Goal: Check status

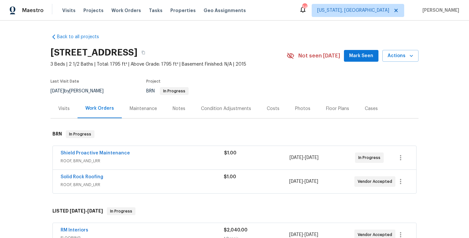
scroll to position [21, 0]
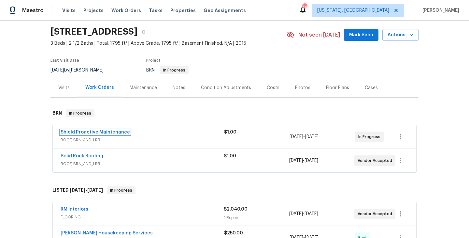
click at [99, 134] on link "Shield Proactive Maintenance" at bounding box center [95, 132] width 69 height 5
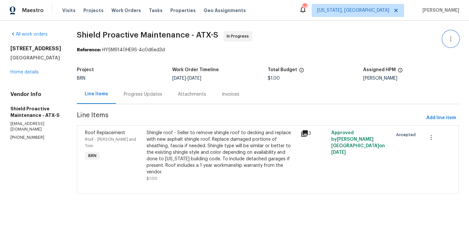
click at [456, 41] on button "button" at bounding box center [451, 39] width 16 height 16
click at [410, 41] on li "Edit" at bounding box center [430, 39] width 70 height 11
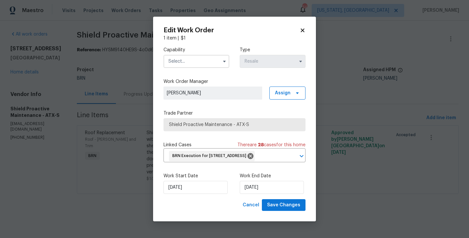
click at [193, 59] on input "text" at bounding box center [197, 61] width 66 height 13
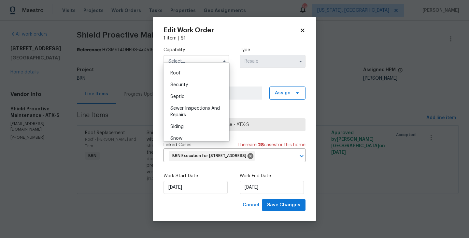
scroll to position [661, 0]
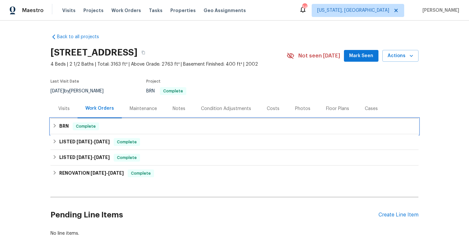
click at [123, 129] on div "BRN Complete" at bounding box center [234, 126] width 364 height 8
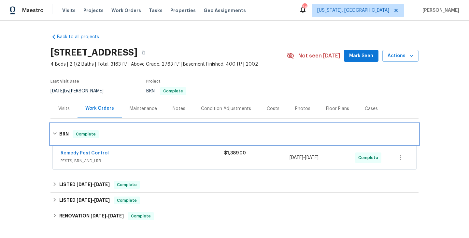
scroll to position [80, 0]
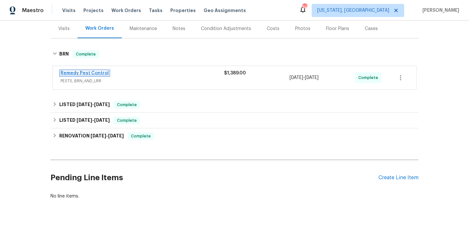
click at [84, 74] on link "Remedy Pest Control" at bounding box center [85, 73] width 48 height 5
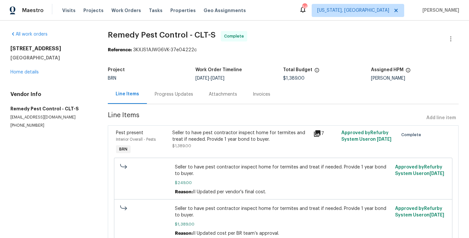
click at [174, 92] on div "Progress Updates" at bounding box center [174, 94] width 38 height 7
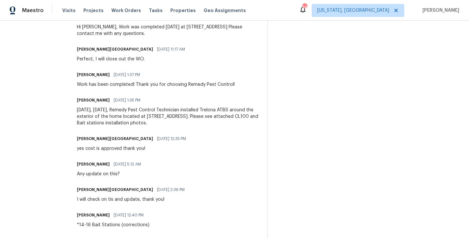
scroll to position [300, 0]
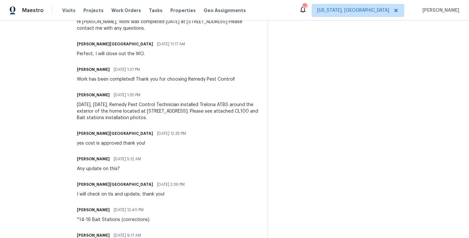
click at [101, 114] on div "[DATE], [DATE], Remedy Pest Control Technician installed Trelona ATBS around th…" at bounding box center [168, 111] width 183 height 20
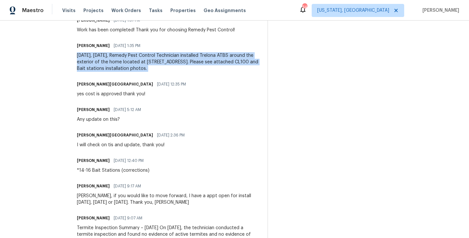
scroll to position [360, 0]
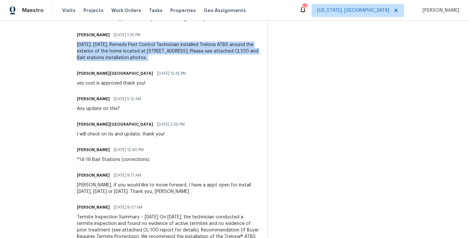
click at [84, 132] on div "I will check on tis and update, thank you!" at bounding box center [133, 134] width 112 height 7
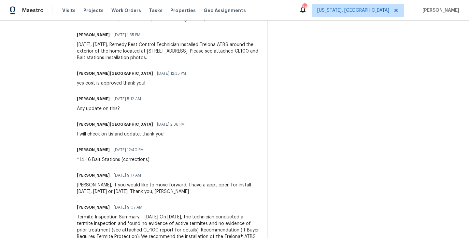
click at [84, 132] on div "I will check on tis and update, thank you!" at bounding box center [133, 134] width 112 height 7
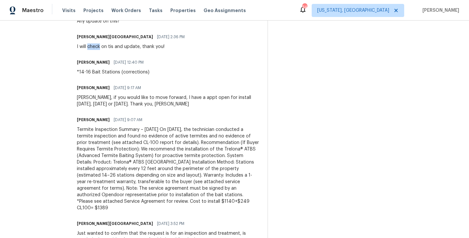
scroll to position [461, 0]
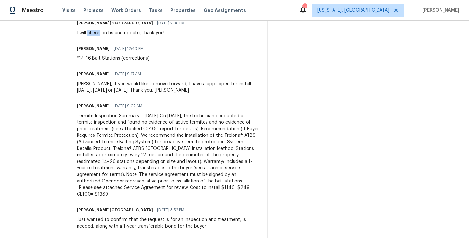
click at [127, 182] on div "Termite Inspection Summary – [DATE] On [DATE], the technician conducted a termi…" at bounding box center [168, 154] width 183 height 85
click at [150, 188] on div "Termite Inspection Summary – [DATE] On [DATE], the technician conducted a termi…" at bounding box center [168, 154] width 183 height 85
click at [149, 188] on div "Termite Inspection Summary – [DATE] On [DATE], the technician conducted a termi…" at bounding box center [168, 154] width 183 height 85
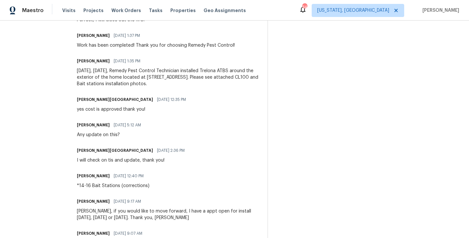
scroll to position [335, 0]
click at [98, 107] on div "yes cost is approved thank you!" at bounding box center [133, 109] width 113 height 7
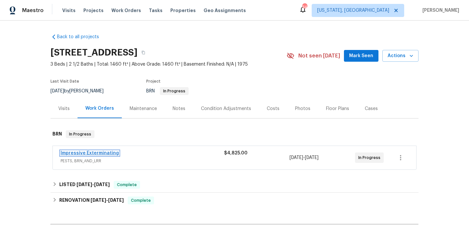
click at [102, 154] on link "Impressive Exterminating" at bounding box center [90, 153] width 58 height 5
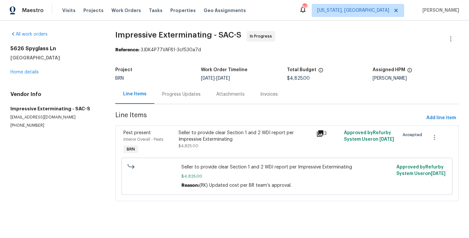
click at [192, 97] on div "Progress Updates" at bounding box center [181, 93] width 54 height 19
